Goal: Find specific page/section: Find specific page/section

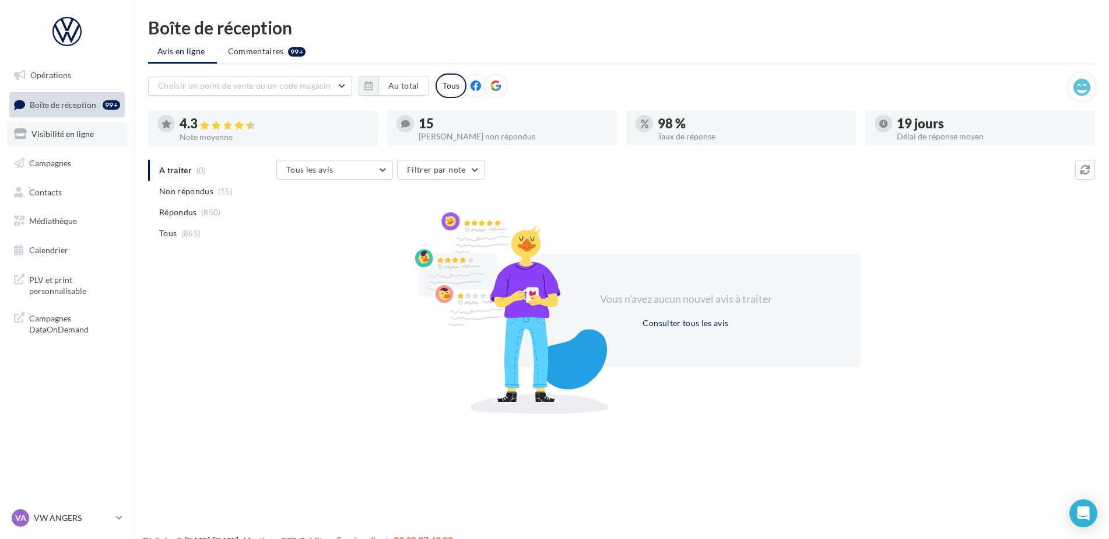
click at [69, 138] on span "Visibilité en ligne" at bounding box center [62, 134] width 62 height 10
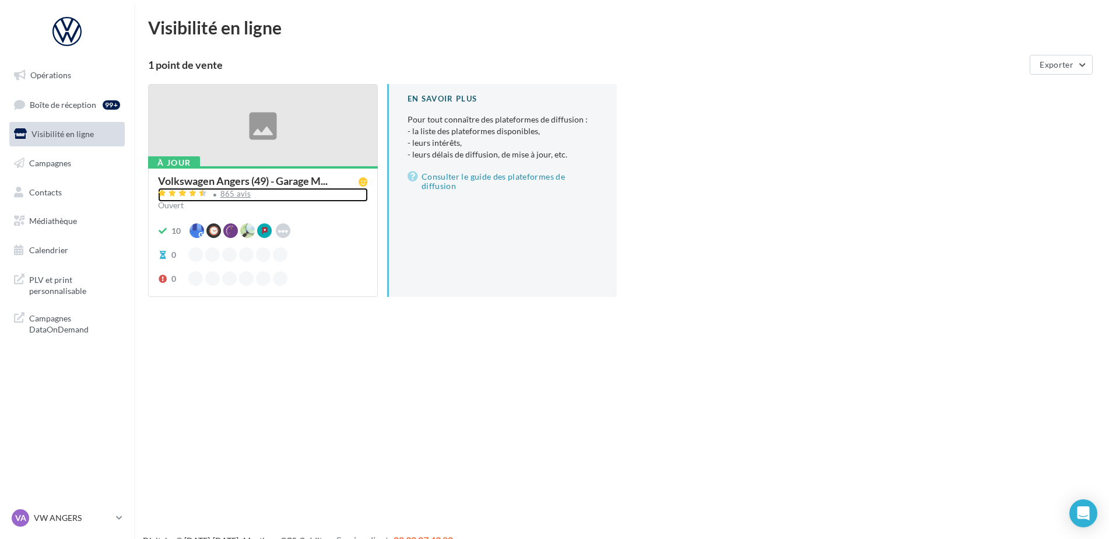
click at [233, 192] on div "865 avis" at bounding box center [235, 194] width 31 height 8
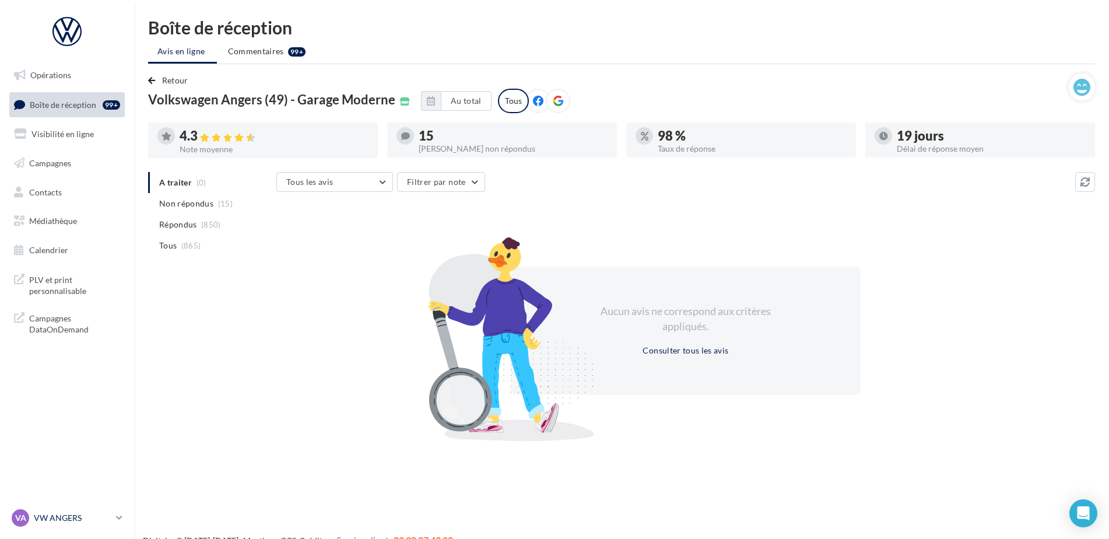
click at [54, 517] on p "VW ANGERS" at bounding box center [73, 518] width 78 height 12
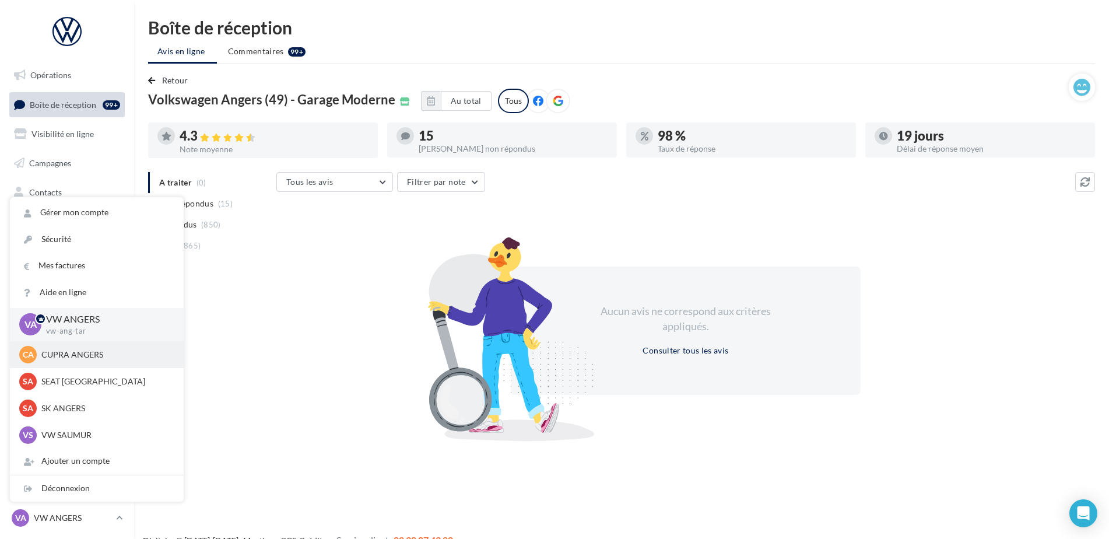
click at [108, 363] on div "CA CUPRA ANGERS cupra_angers" at bounding box center [97, 354] width 174 height 27
click at [99, 358] on p "CUPRA ANGERS" at bounding box center [105, 355] width 128 height 12
